Goal: Task Accomplishment & Management: Complete application form

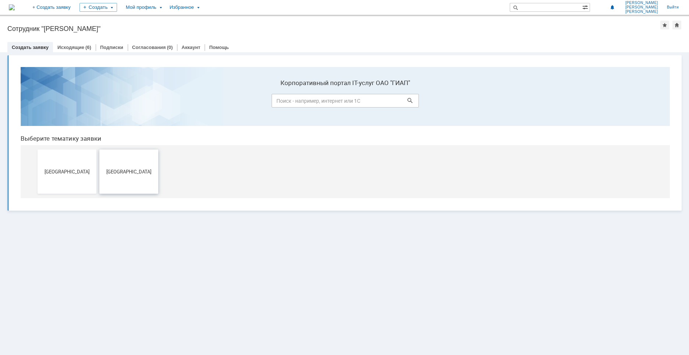
click at [138, 176] on button "[GEOGRAPHIC_DATA]" at bounding box center [128, 171] width 59 height 44
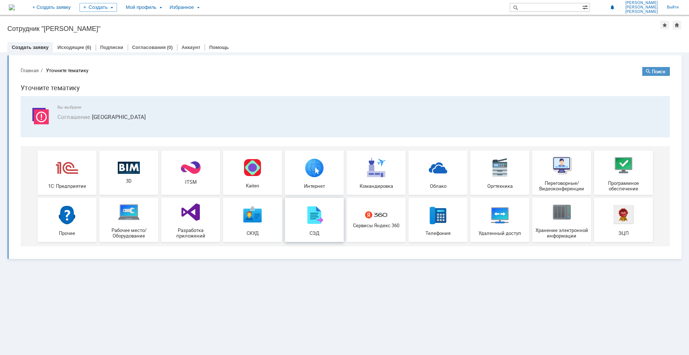
click at [319, 223] on img at bounding box center [314, 215] width 22 height 22
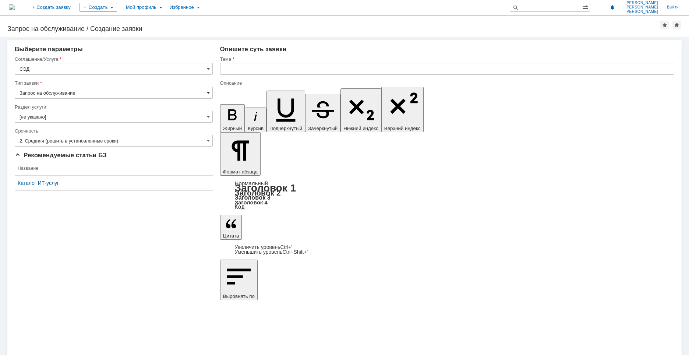
click at [207, 92] on span at bounding box center [208, 93] width 3 height 6
click at [172, 262] on div "Внимание! Выберите параметры Соглашение/Услуга СЭД Тип заявки Запрос на обслужи…" at bounding box center [344, 196] width 689 height 318
type input "Запрос на обслуживание"
click at [207, 117] on span at bounding box center [208, 117] width 3 height 6
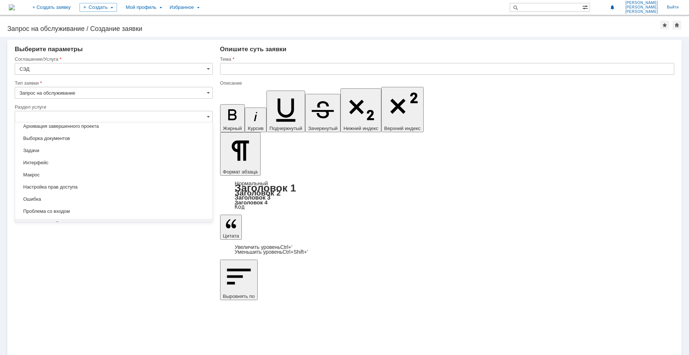
scroll to position [22, 0]
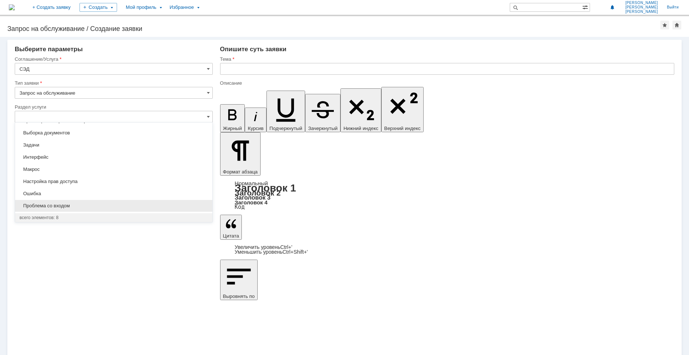
click at [99, 209] on div "Проблема со входом" at bounding box center [113, 206] width 197 height 12
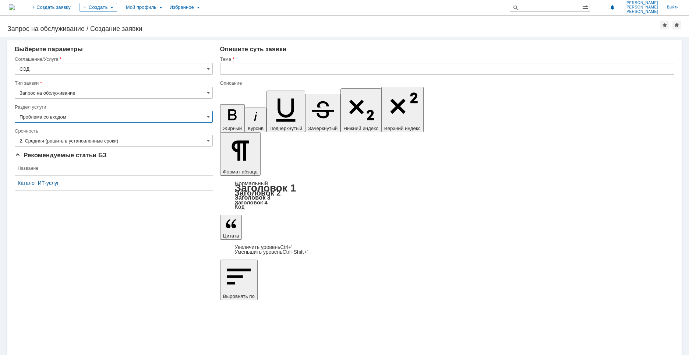
type input "Проблема со входом"
click at [246, 69] on input "text" at bounding box center [447, 69] width 454 height 12
